Goal: Navigation & Orientation: Understand site structure

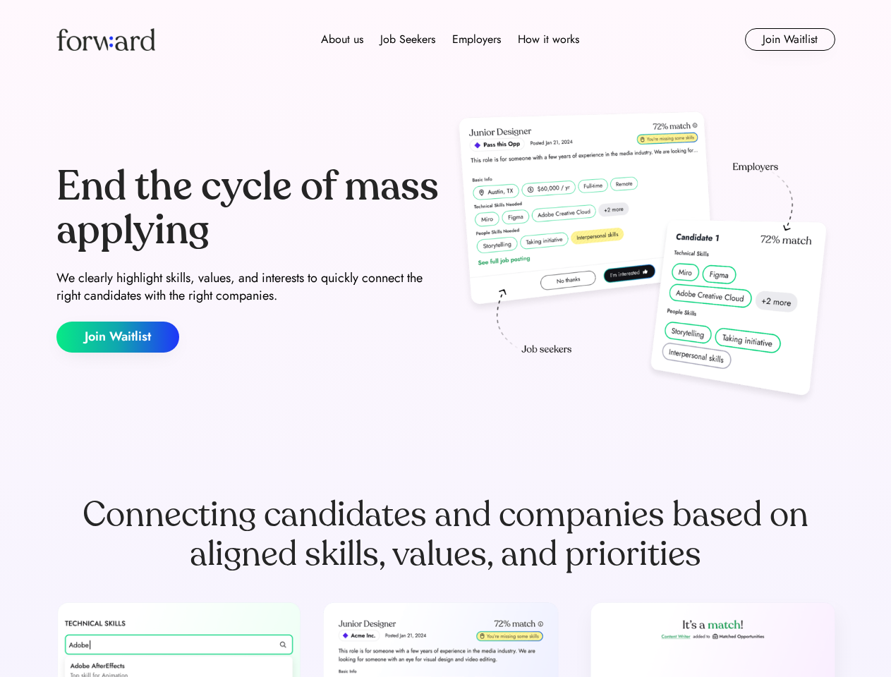
click at [445, 339] on div "End the cycle of mass applying We clearly highlight skills, values, and interes…" at bounding box center [445, 258] width 779 height 303
click at [446, 40] on div "About us Job Seekers Employers How it works" at bounding box center [450, 39] width 556 height 17
click at [106, 40] on img at bounding box center [105, 39] width 99 height 23
click at [450, 40] on div "About us Job Seekers Employers How it works" at bounding box center [450, 39] width 556 height 17
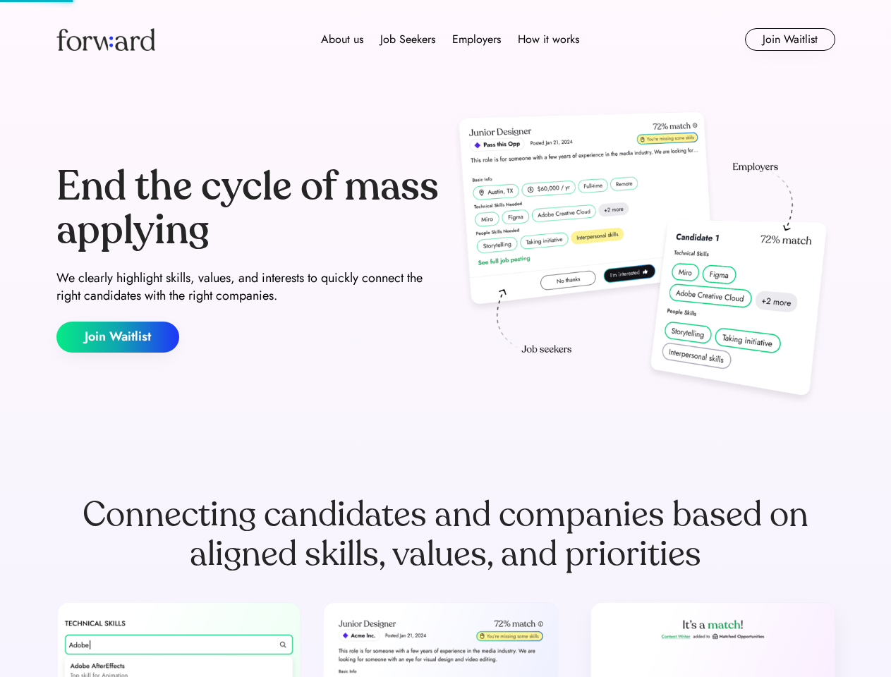
click at [342, 40] on div "About us" at bounding box center [342, 39] width 42 height 17
click at [408, 40] on div "Job Seekers" at bounding box center [407, 39] width 55 height 17
click at [476, 40] on div "Employers" at bounding box center [476, 39] width 49 height 17
click at [548, 40] on div "How it works" at bounding box center [548, 39] width 61 height 17
click at [790, 40] on button "Join Waitlist" at bounding box center [790, 39] width 90 height 23
